Goal: Use online tool/utility

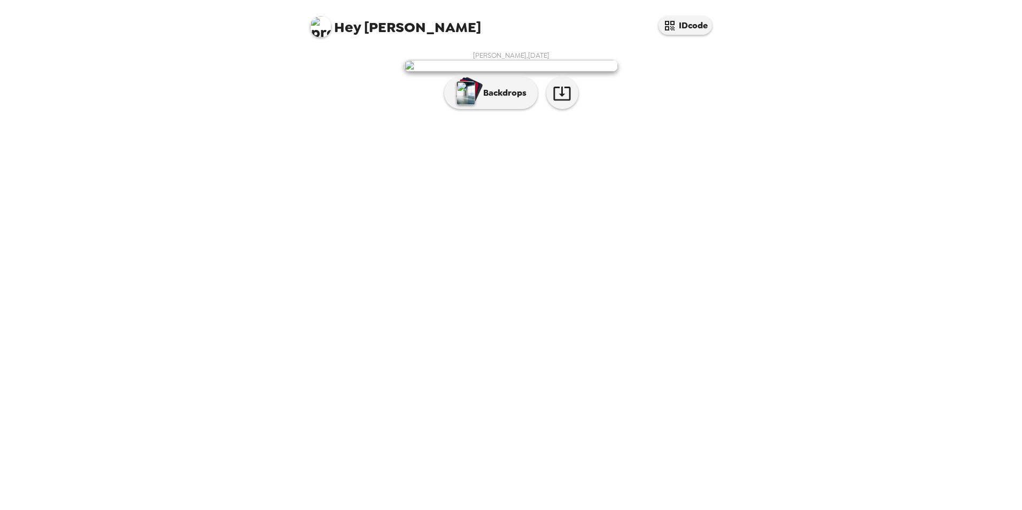
drag, startPoint x: 472, startPoint y: 352, endPoint x: 491, endPoint y: 350, distance: 18.3
click at [472, 105] on img "button" at bounding box center [465, 93] width 19 height 24
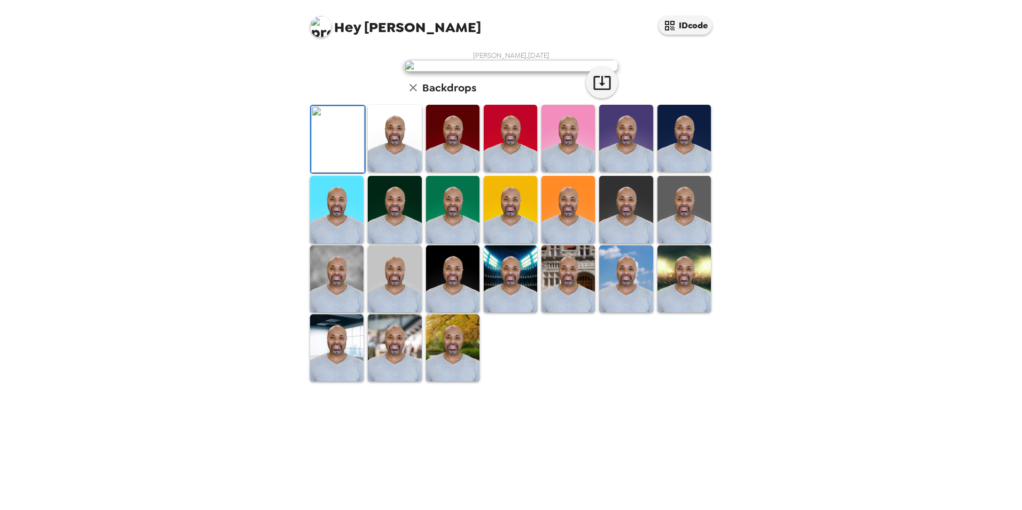
scroll to position [138, 0]
click at [499, 312] on img at bounding box center [510, 278] width 53 height 67
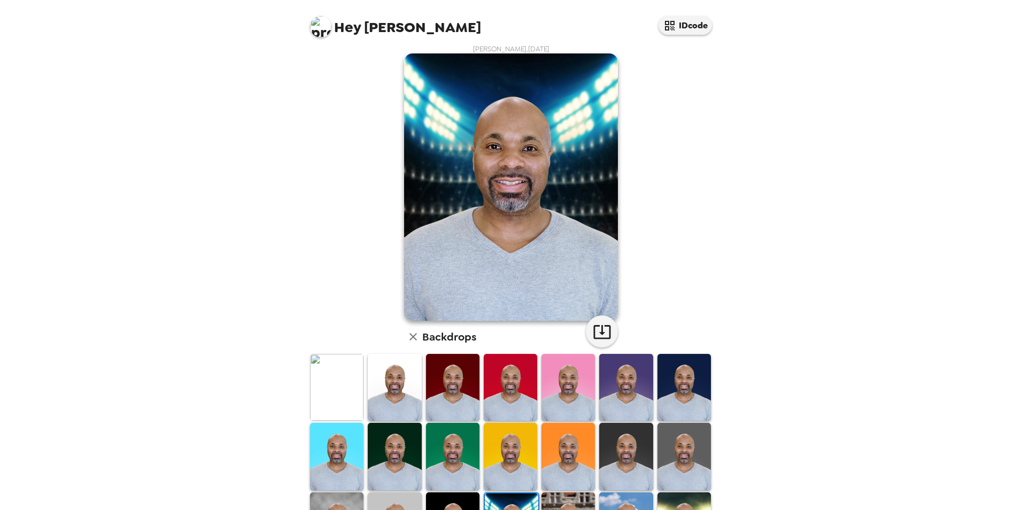
scroll to position [0, 0]
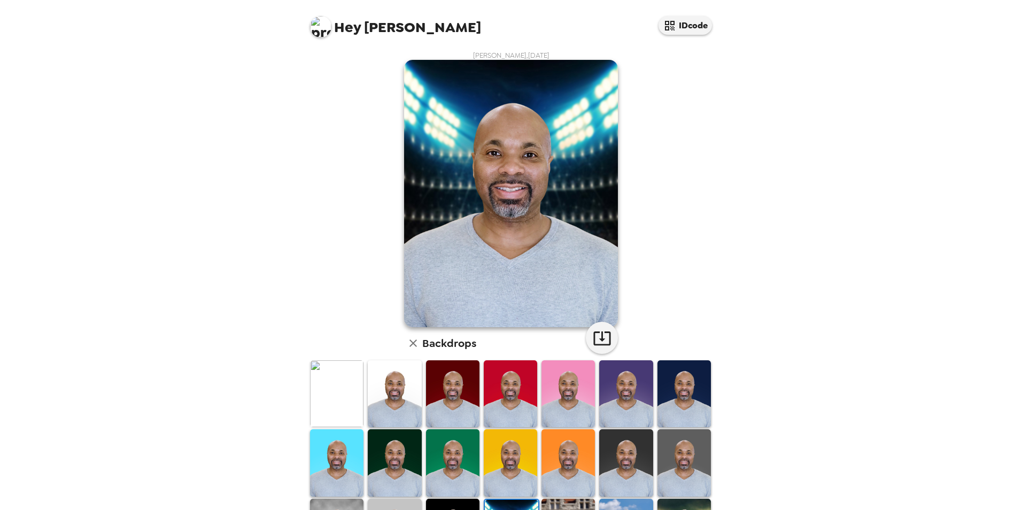
click at [560, 461] on img at bounding box center [567, 462] width 53 height 67
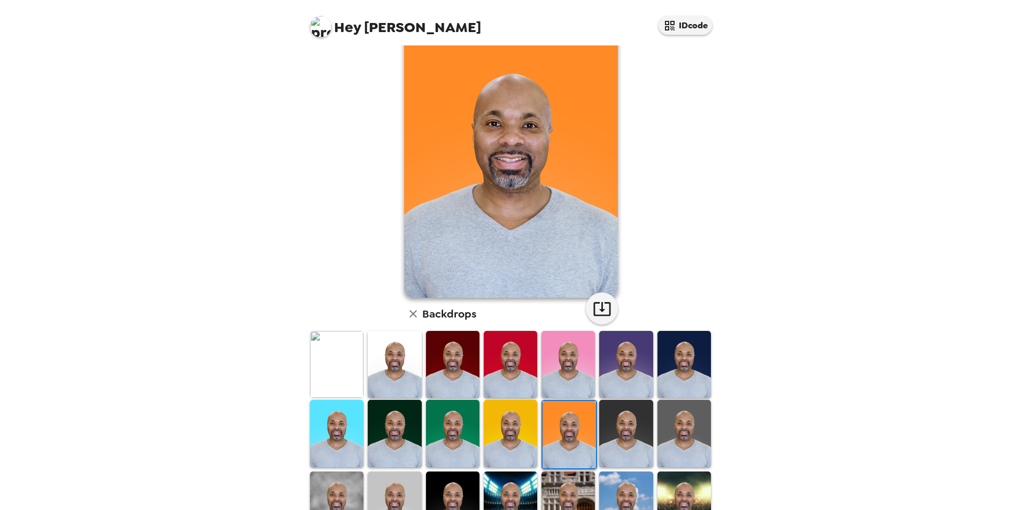
scroll to position [107, 0]
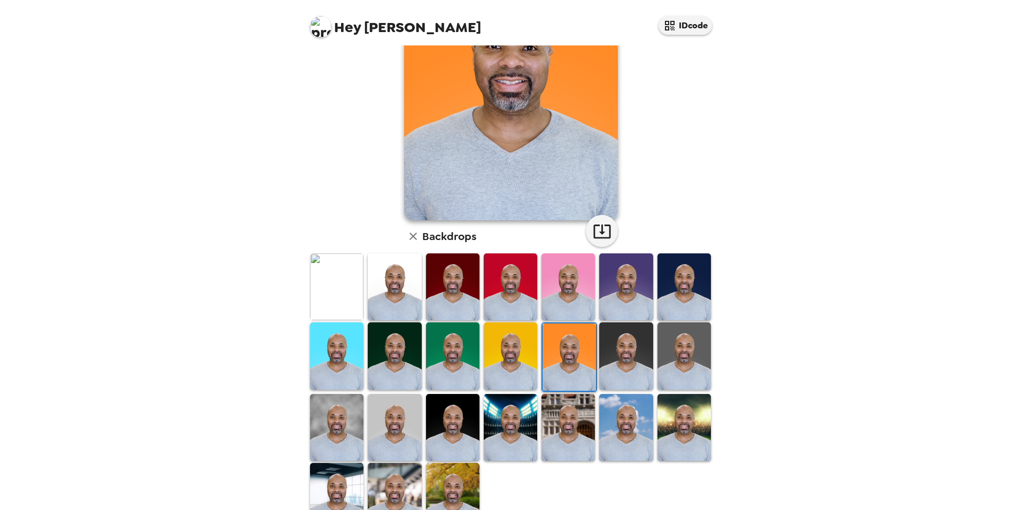
click at [627, 431] on img at bounding box center [625, 427] width 53 height 67
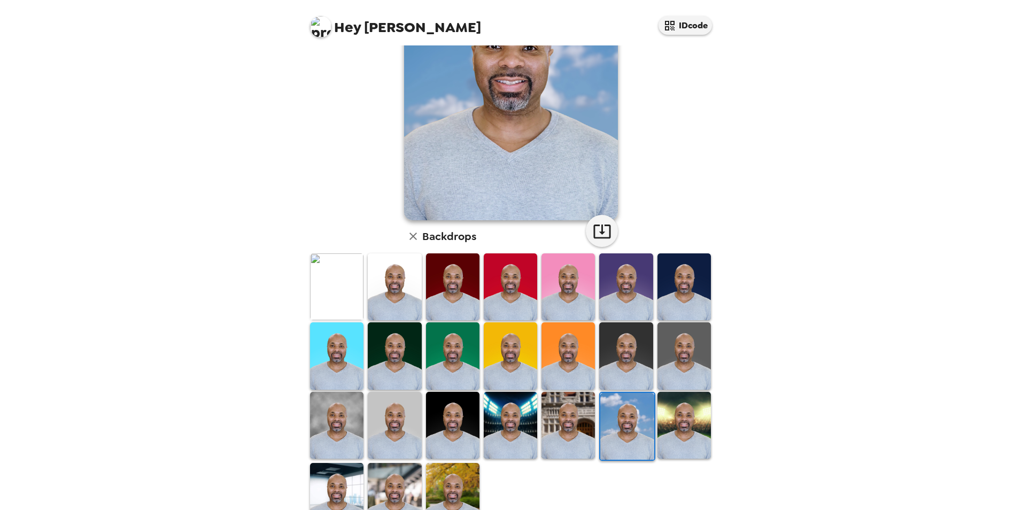
scroll to position [0, 0]
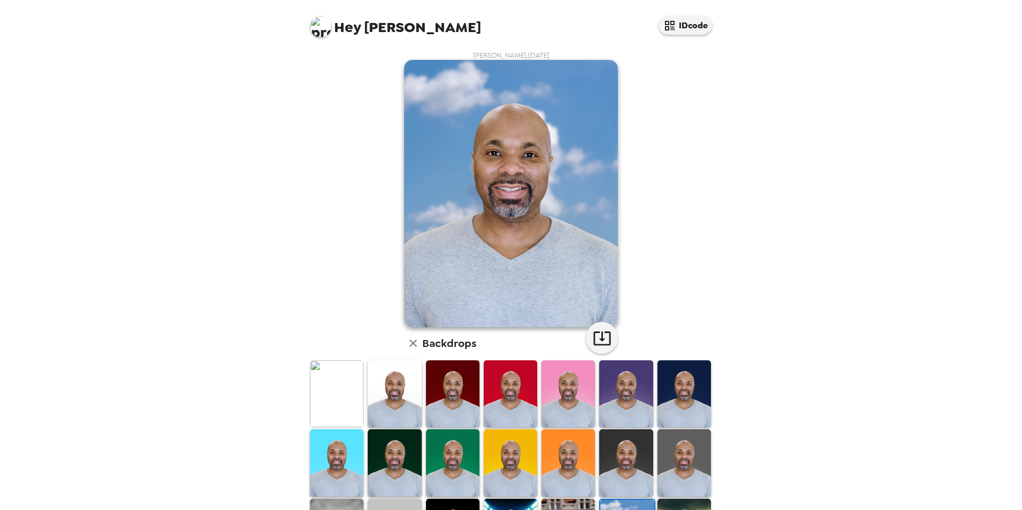
click at [679, 383] on img at bounding box center [683, 393] width 53 height 67
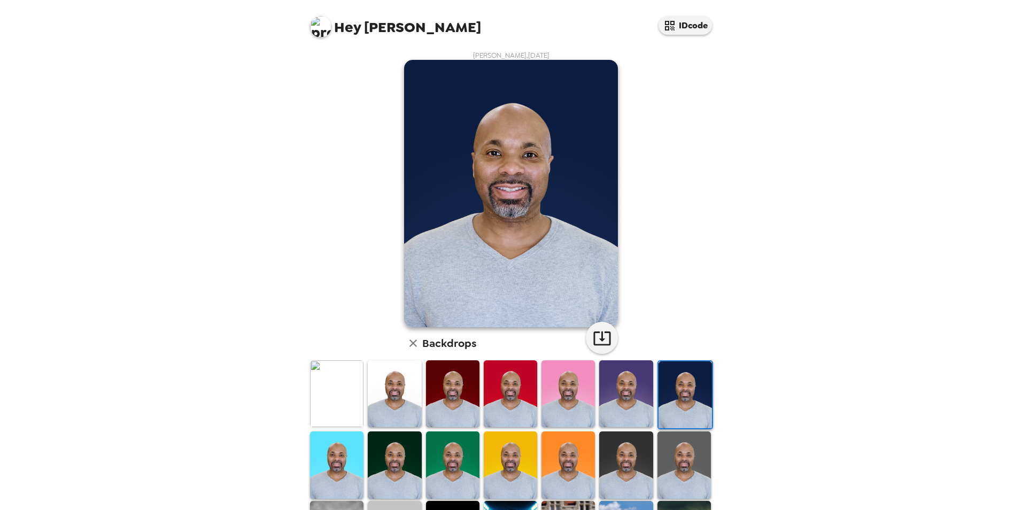
click at [342, 394] on img at bounding box center [336, 393] width 53 height 67
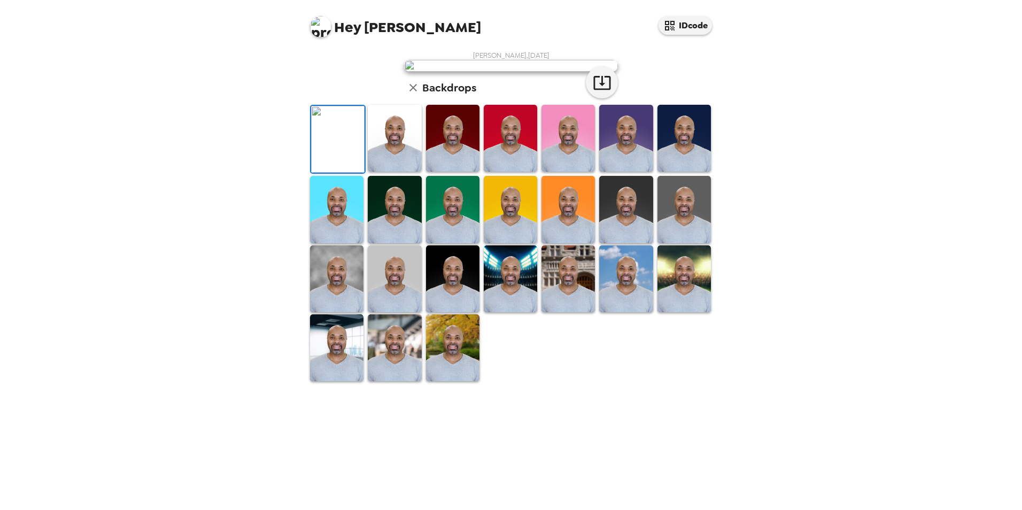
scroll to position [138, 0]
click at [328, 243] on img at bounding box center [336, 209] width 53 height 67
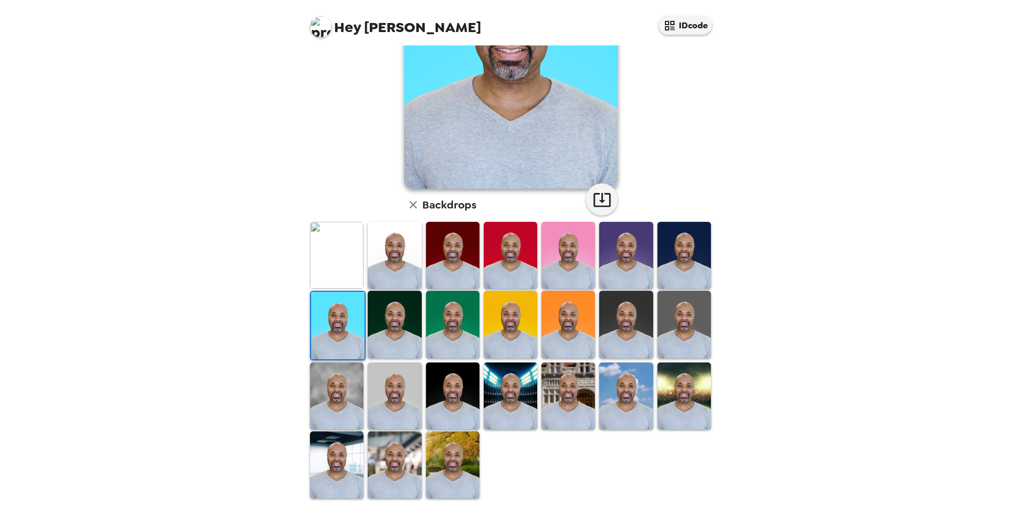
click at [337, 395] on img at bounding box center [336, 395] width 53 height 67
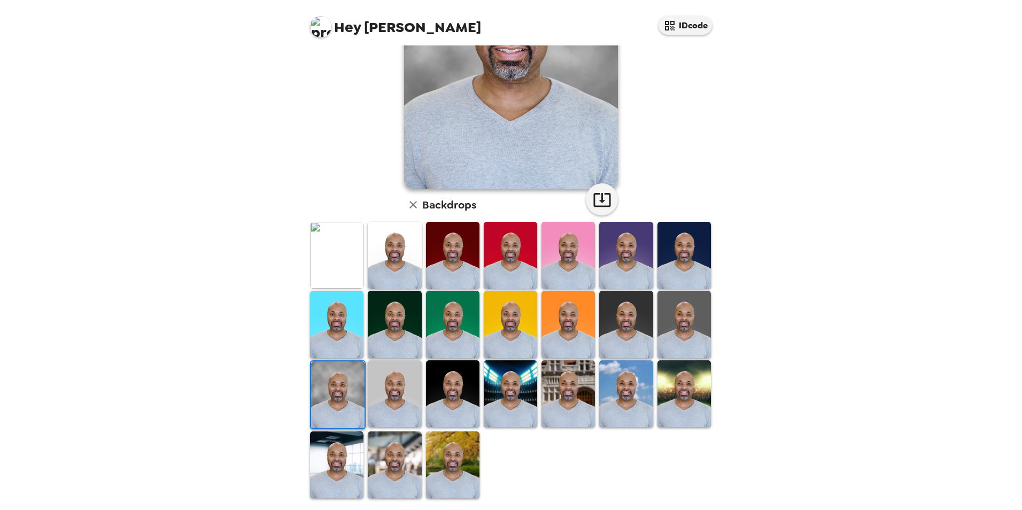
click at [561, 381] on img at bounding box center [567, 393] width 53 height 67
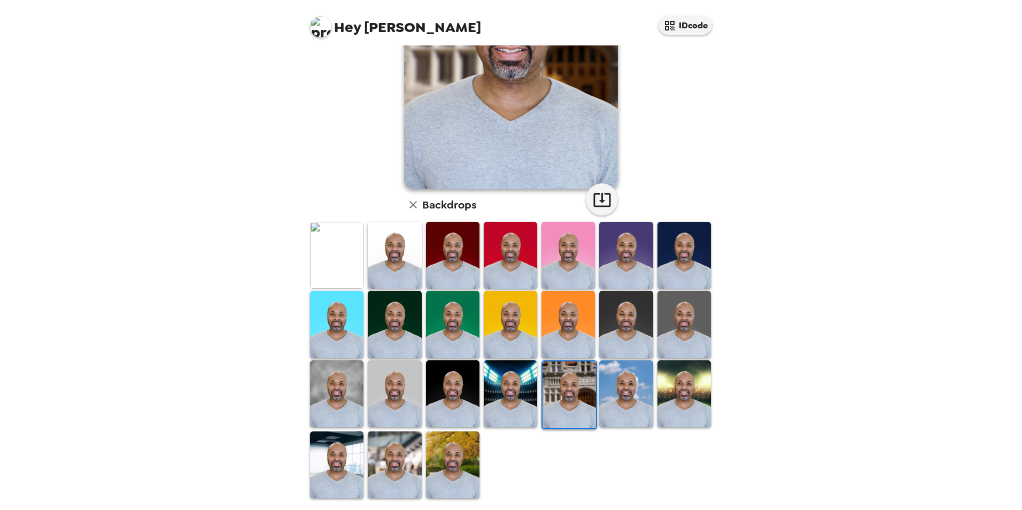
click at [670, 407] on img at bounding box center [683, 393] width 53 height 67
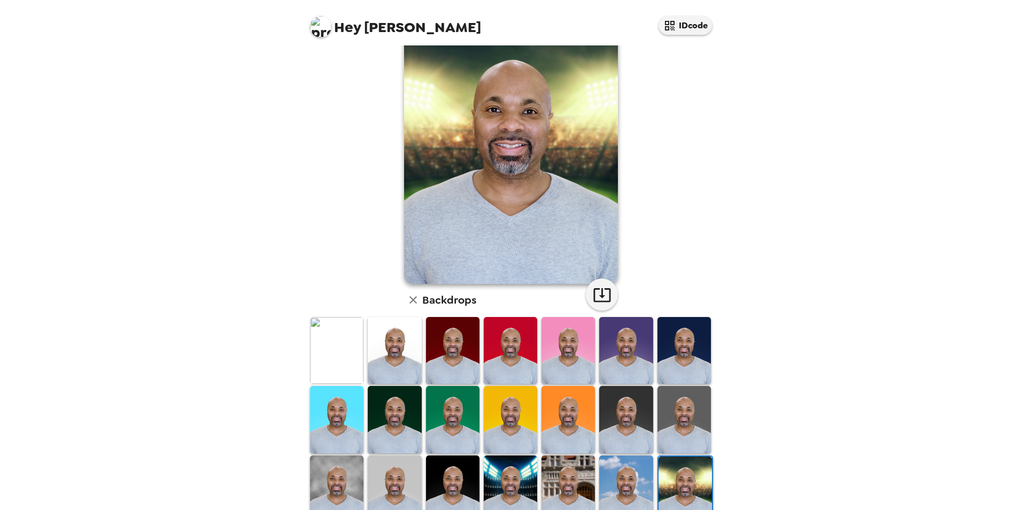
scroll to position [0, 0]
